Goal: Use online tool/utility: Utilize a website feature to perform a specific function

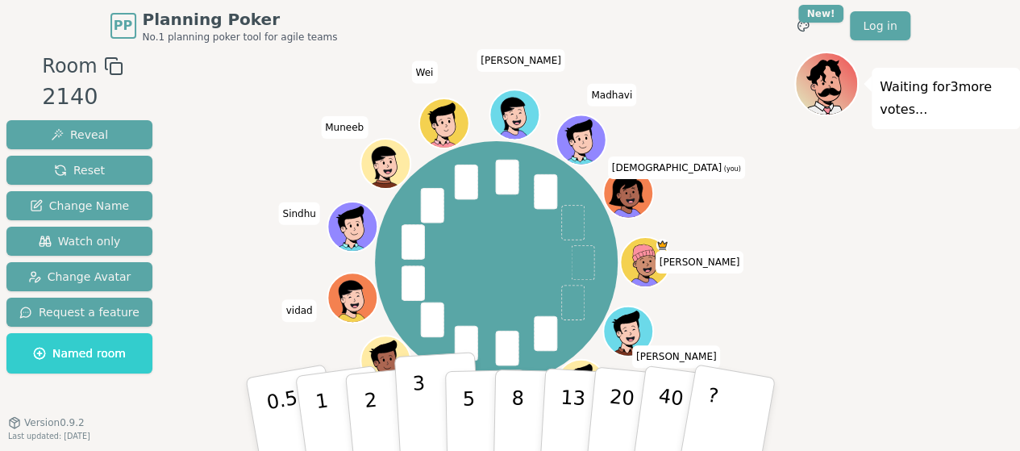
click at [426, 406] on button "3" at bounding box center [438, 415] width 88 height 126
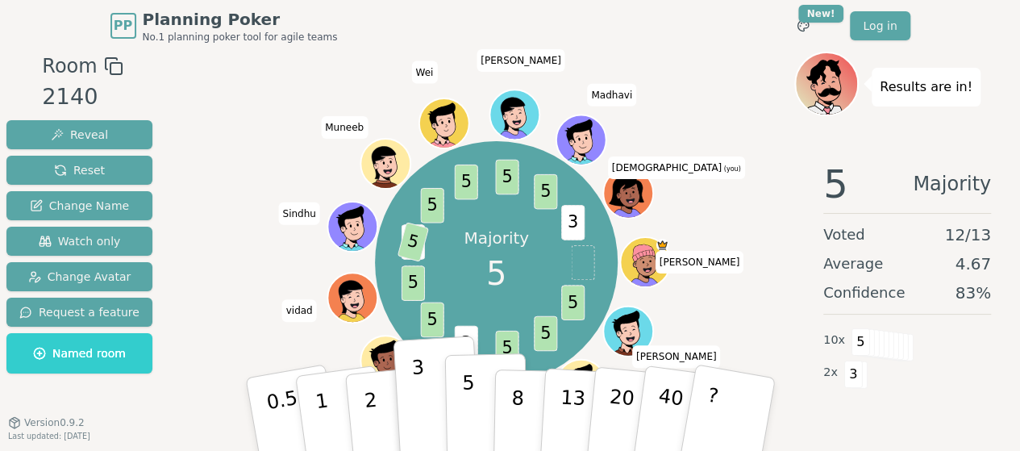
click at [462, 411] on p "5" at bounding box center [468, 414] width 14 height 87
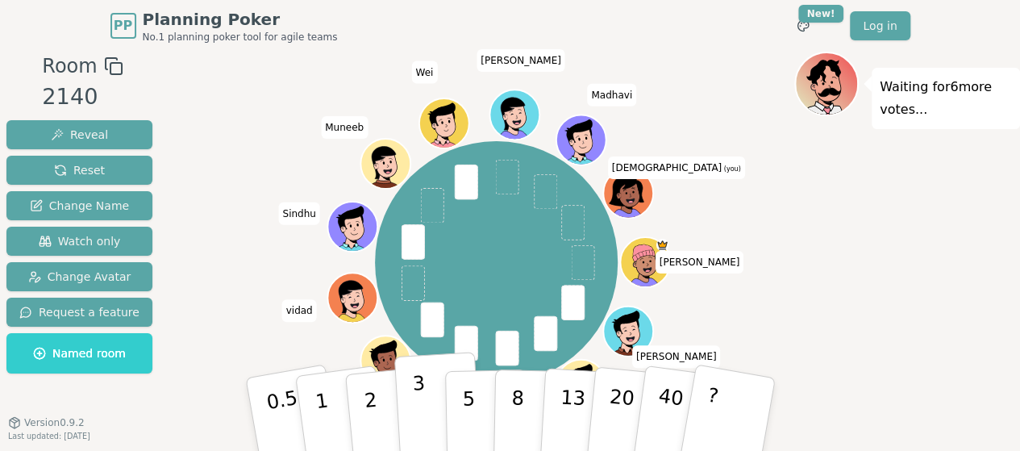
click at [427, 408] on button "3" at bounding box center [438, 415] width 88 height 126
